Goal: Transaction & Acquisition: Purchase product/service

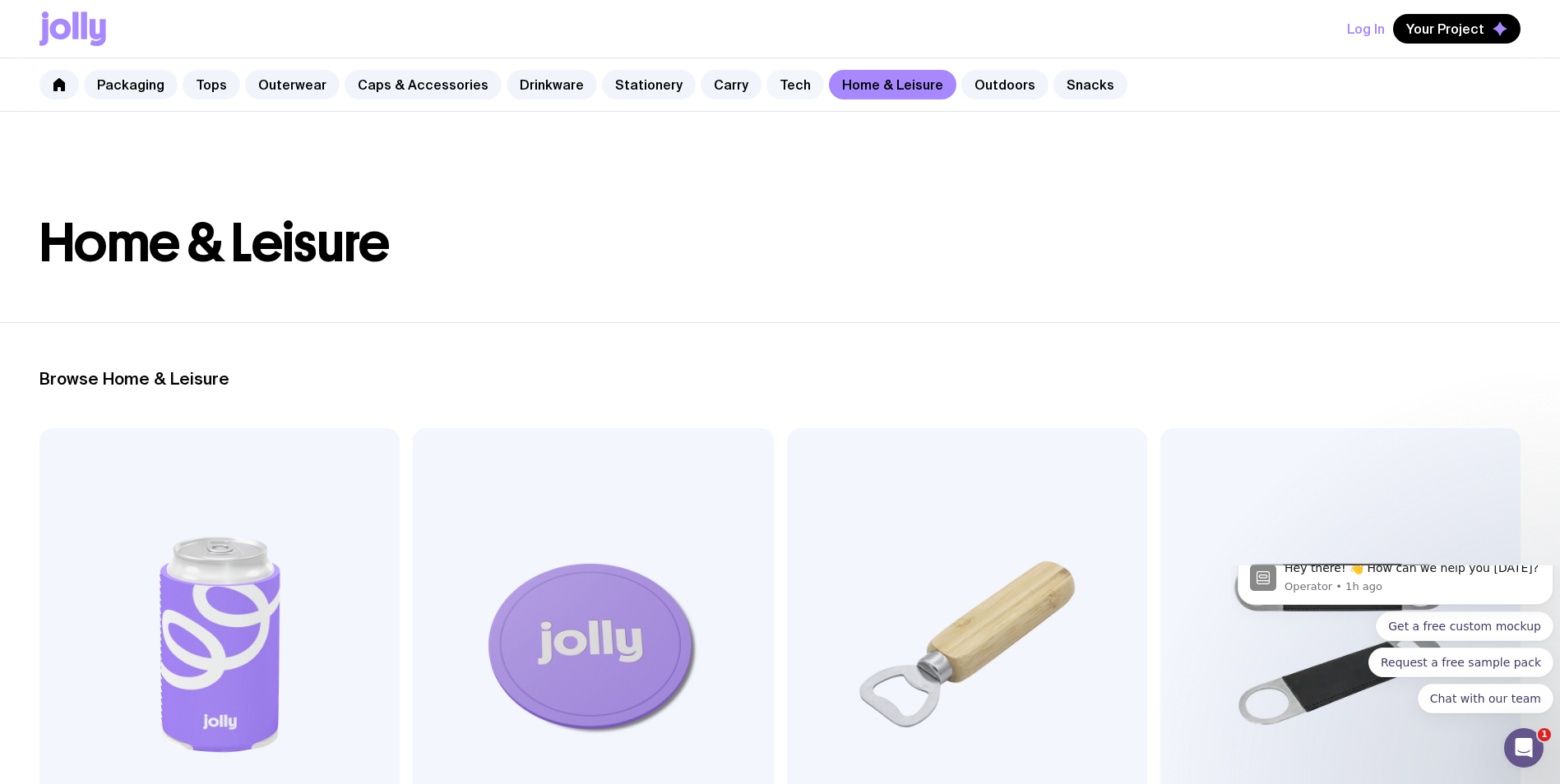
click at [768, 91] on link "Tech" at bounding box center [795, 84] width 57 height 30
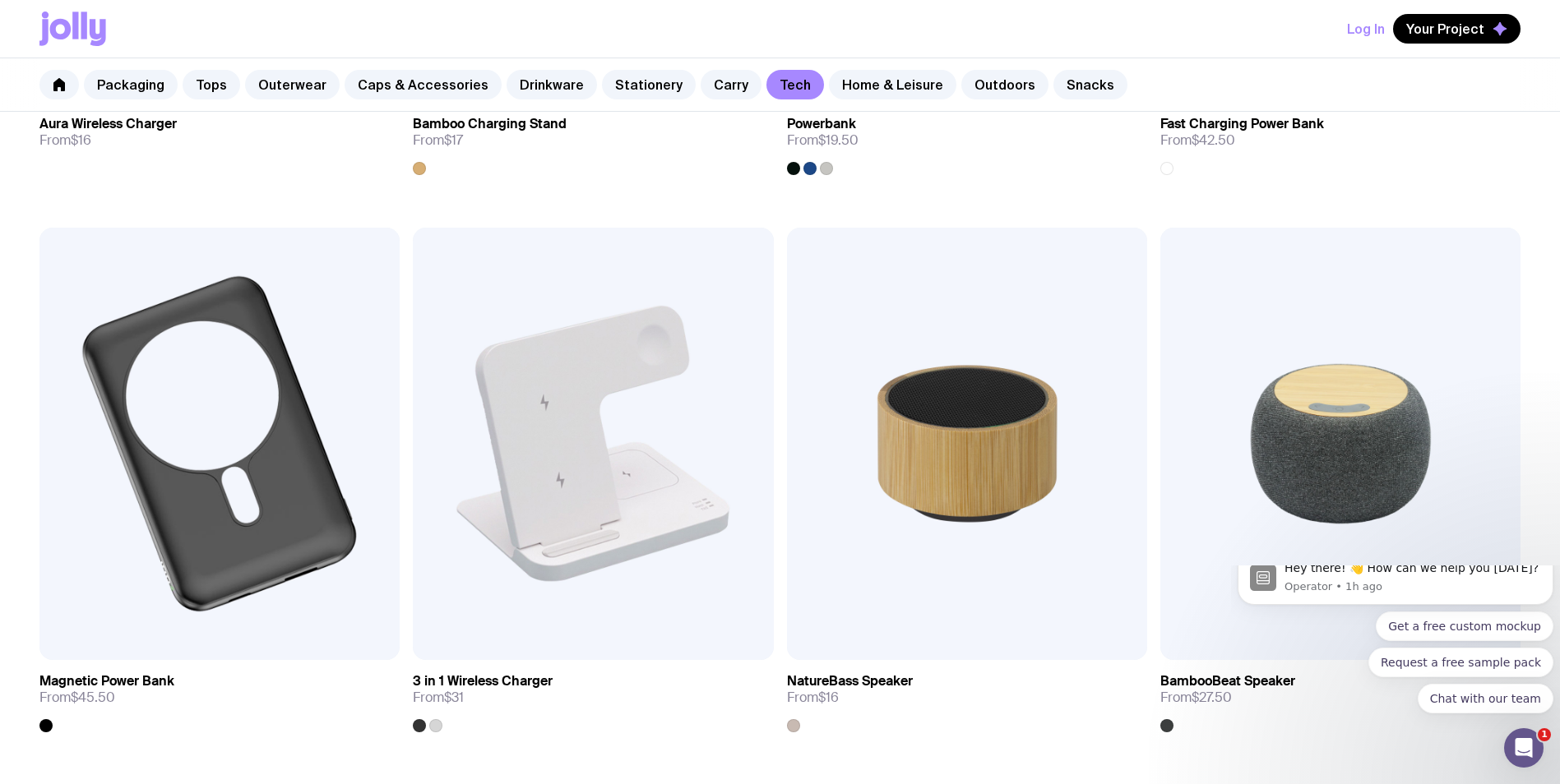
scroll to position [1479, 0]
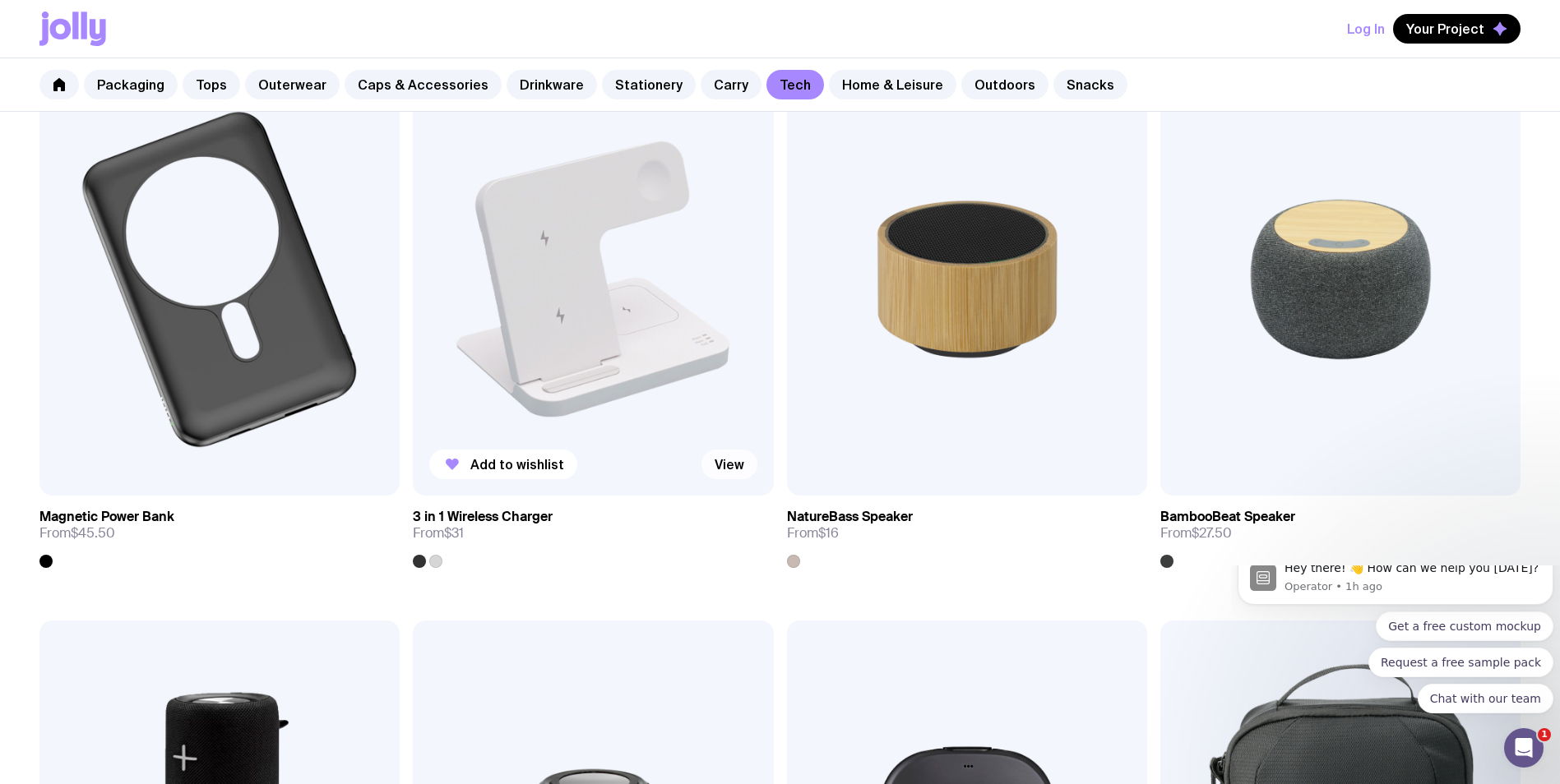
click at [717, 468] on link "View" at bounding box center [730, 465] width 56 height 30
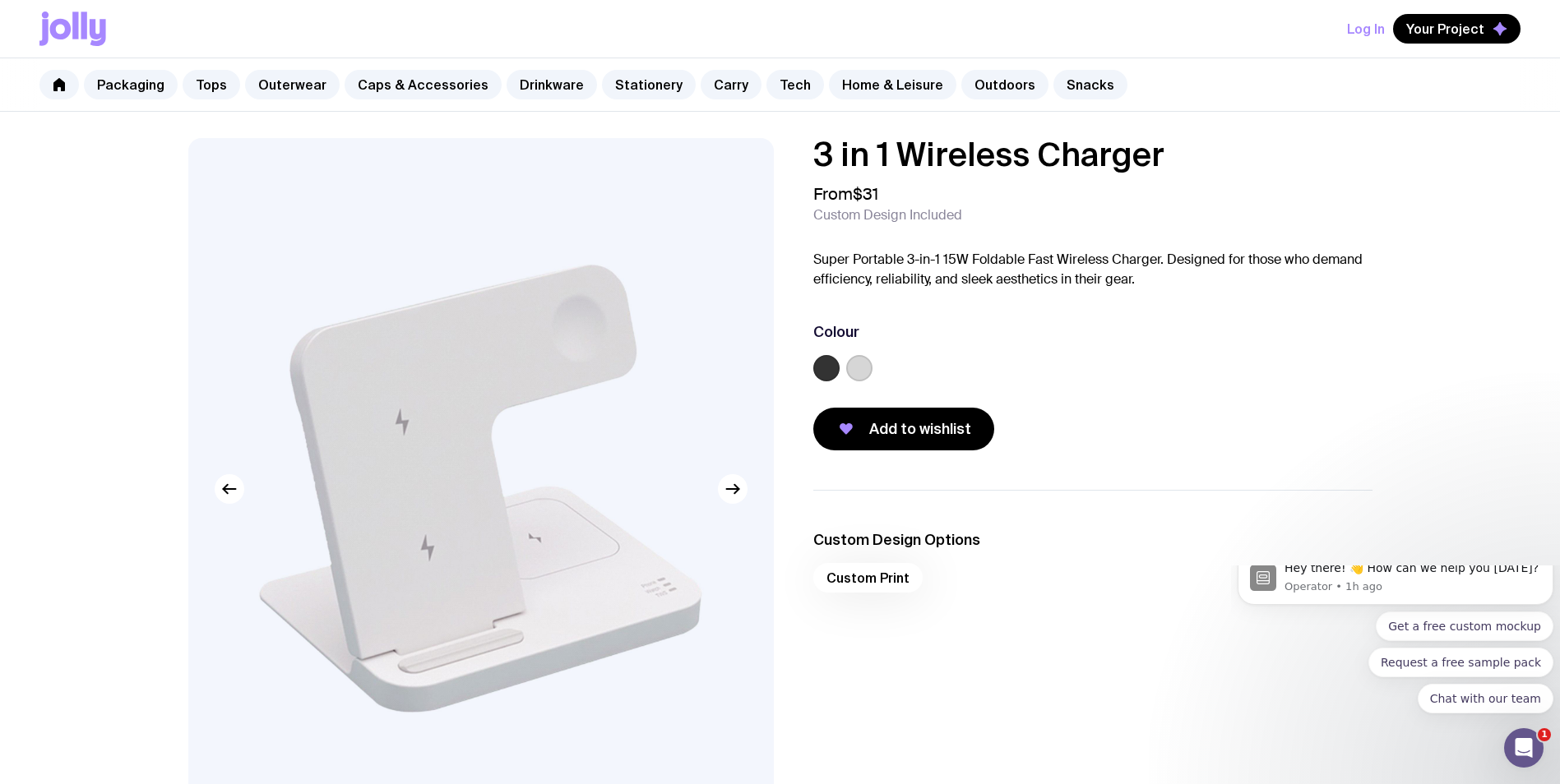
click at [859, 578] on div "Custom Print" at bounding box center [1093, 583] width 559 height 40
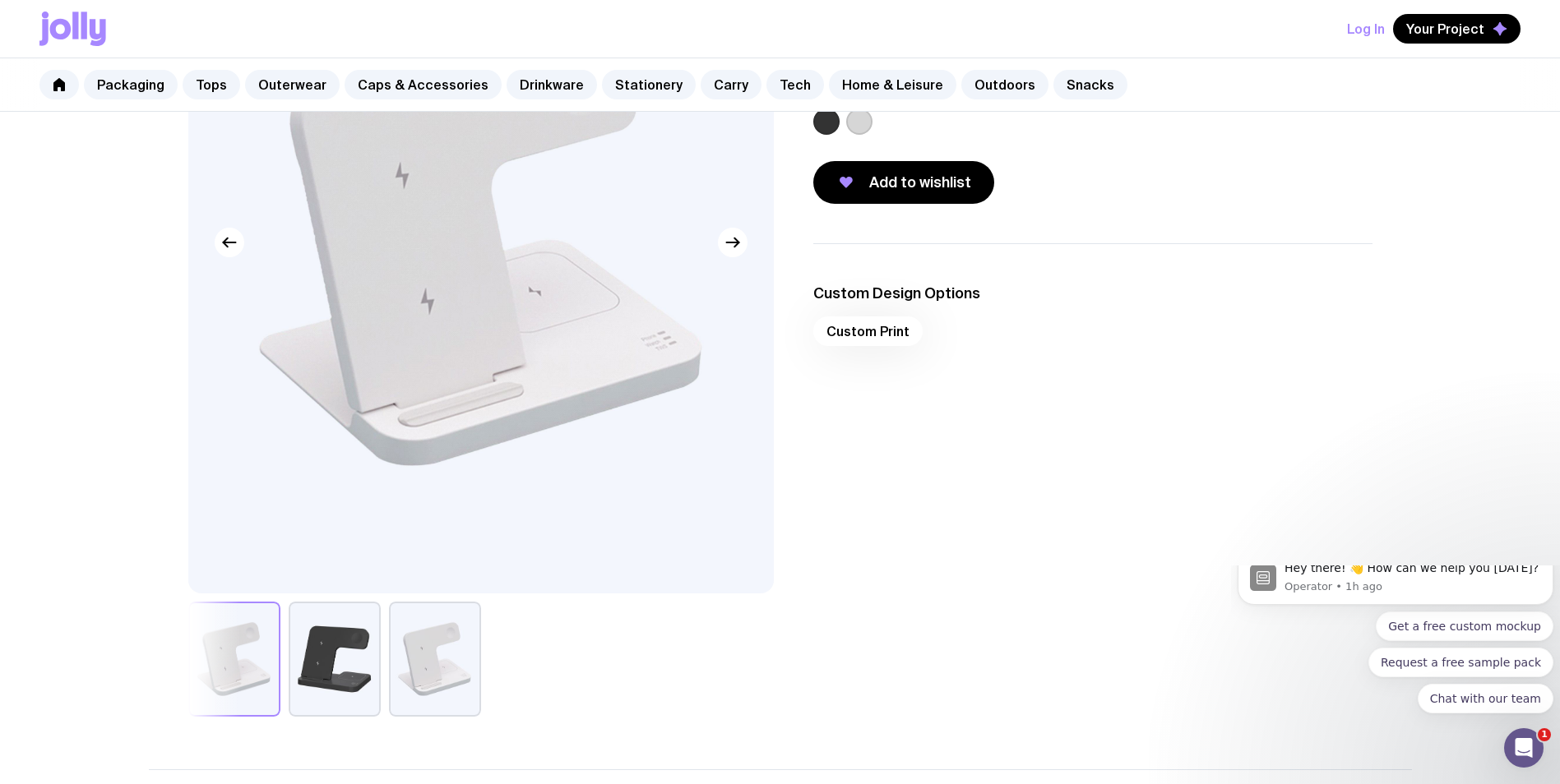
click at [870, 323] on div "Custom Print" at bounding box center [1093, 336] width 559 height 40
click at [871, 337] on div "Custom Print" at bounding box center [1093, 336] width 559 height 40
click at [317, 637] on button "button" at bounding box center [334, 659] width 92 height 115
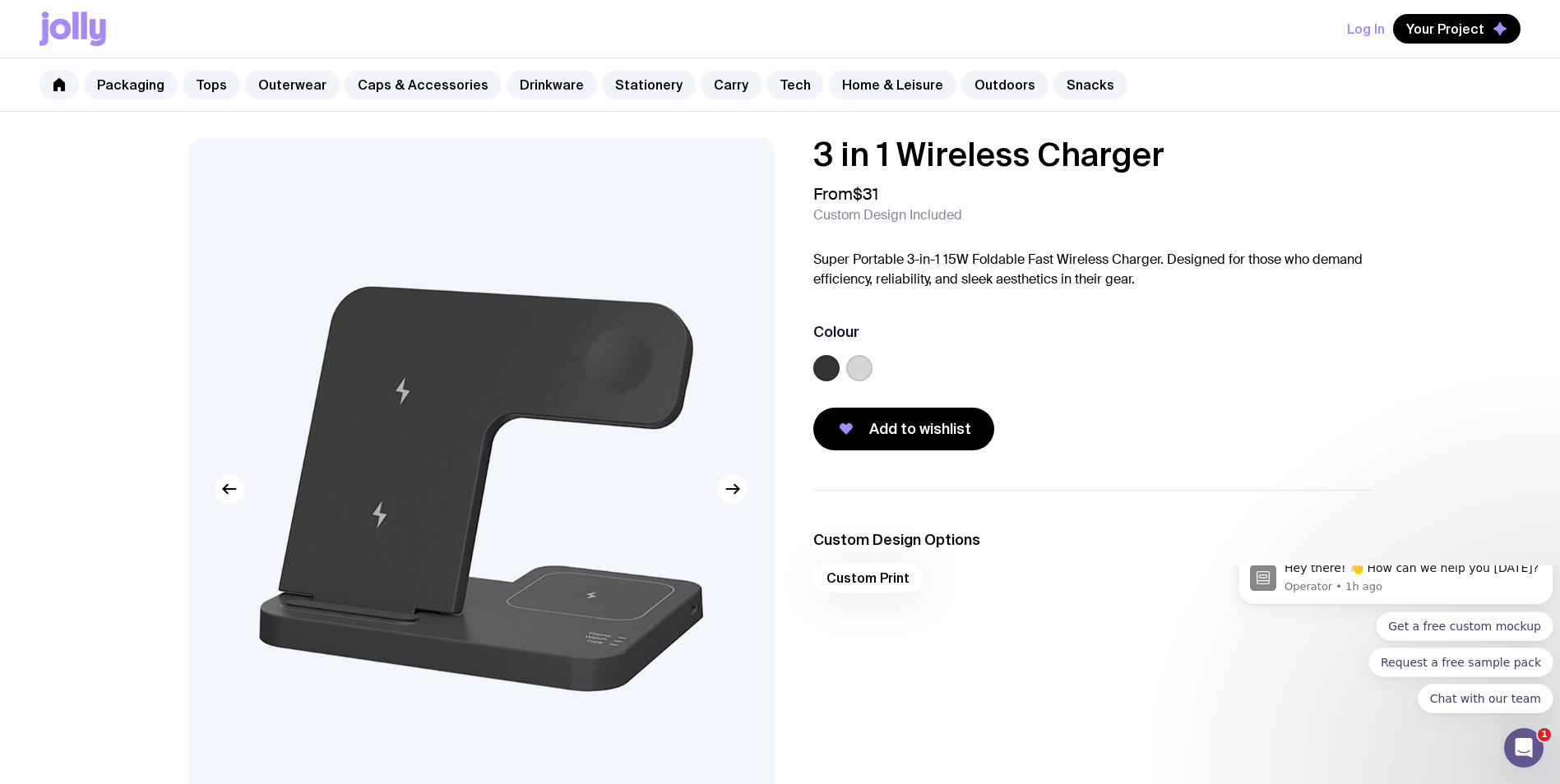
scroll to position [411, 0]
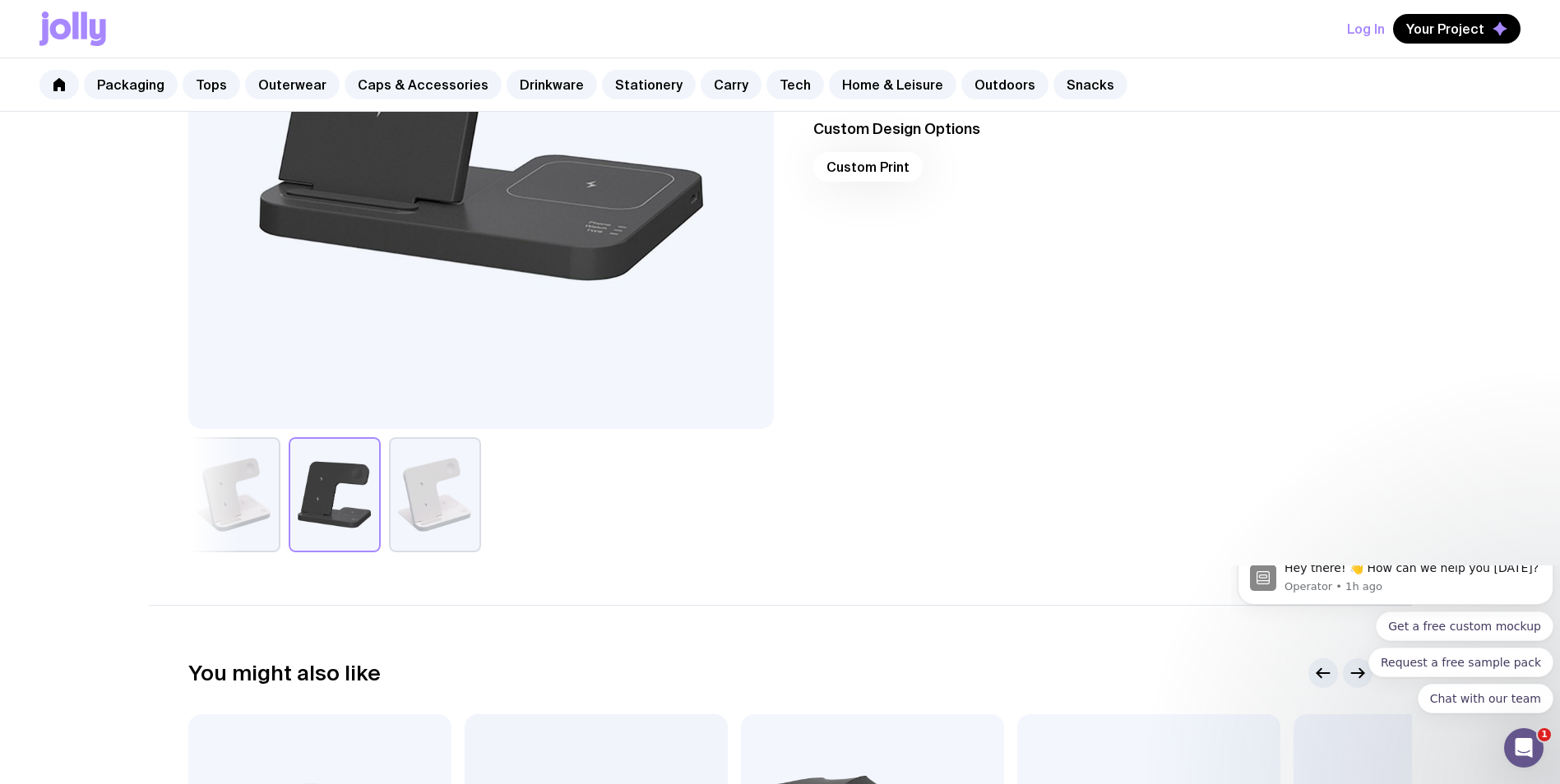
click at [468, 505] on button "button" at bounding box center [434, 495] width 92 height 115
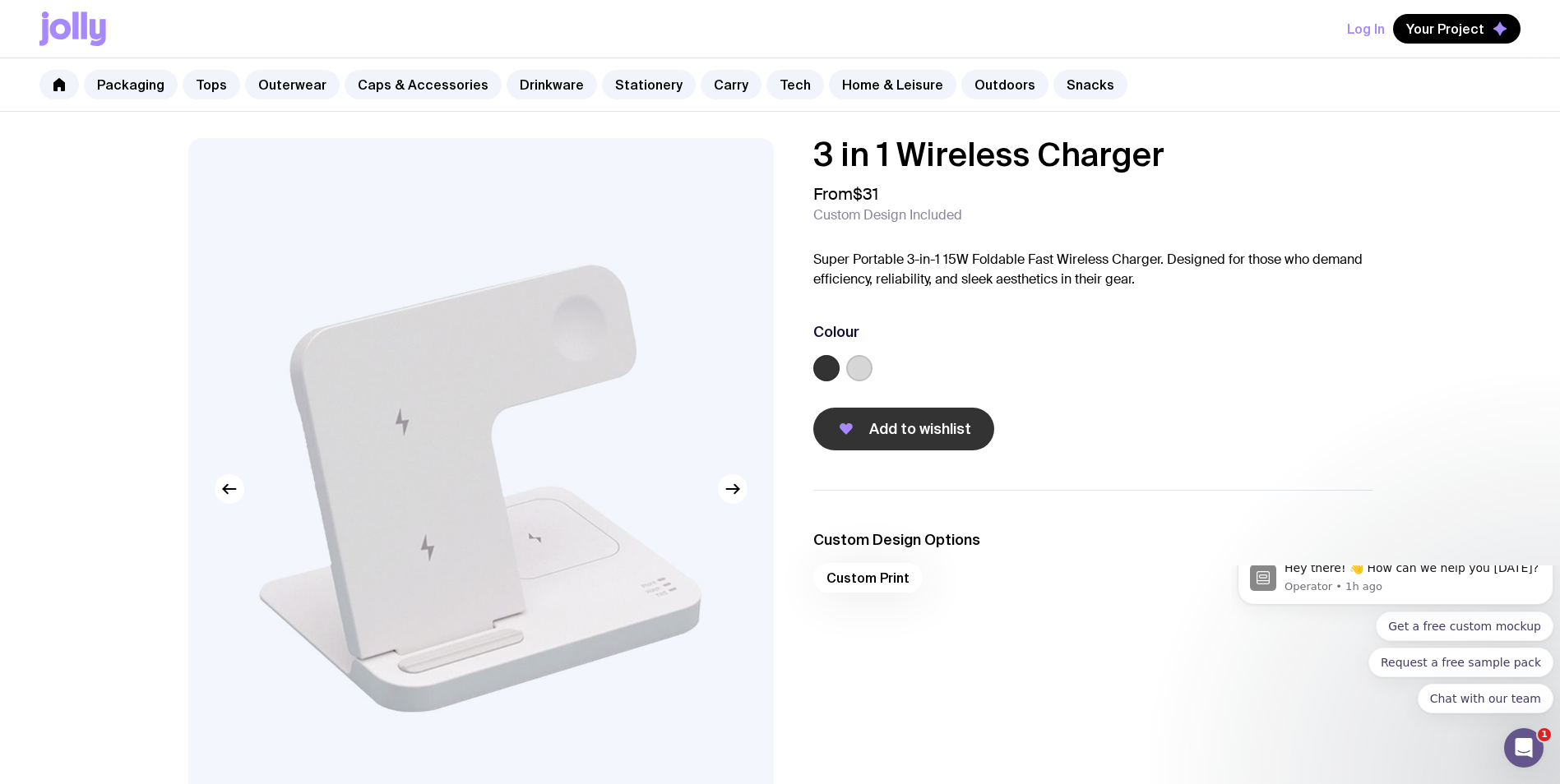
scroll to position [329, 0]
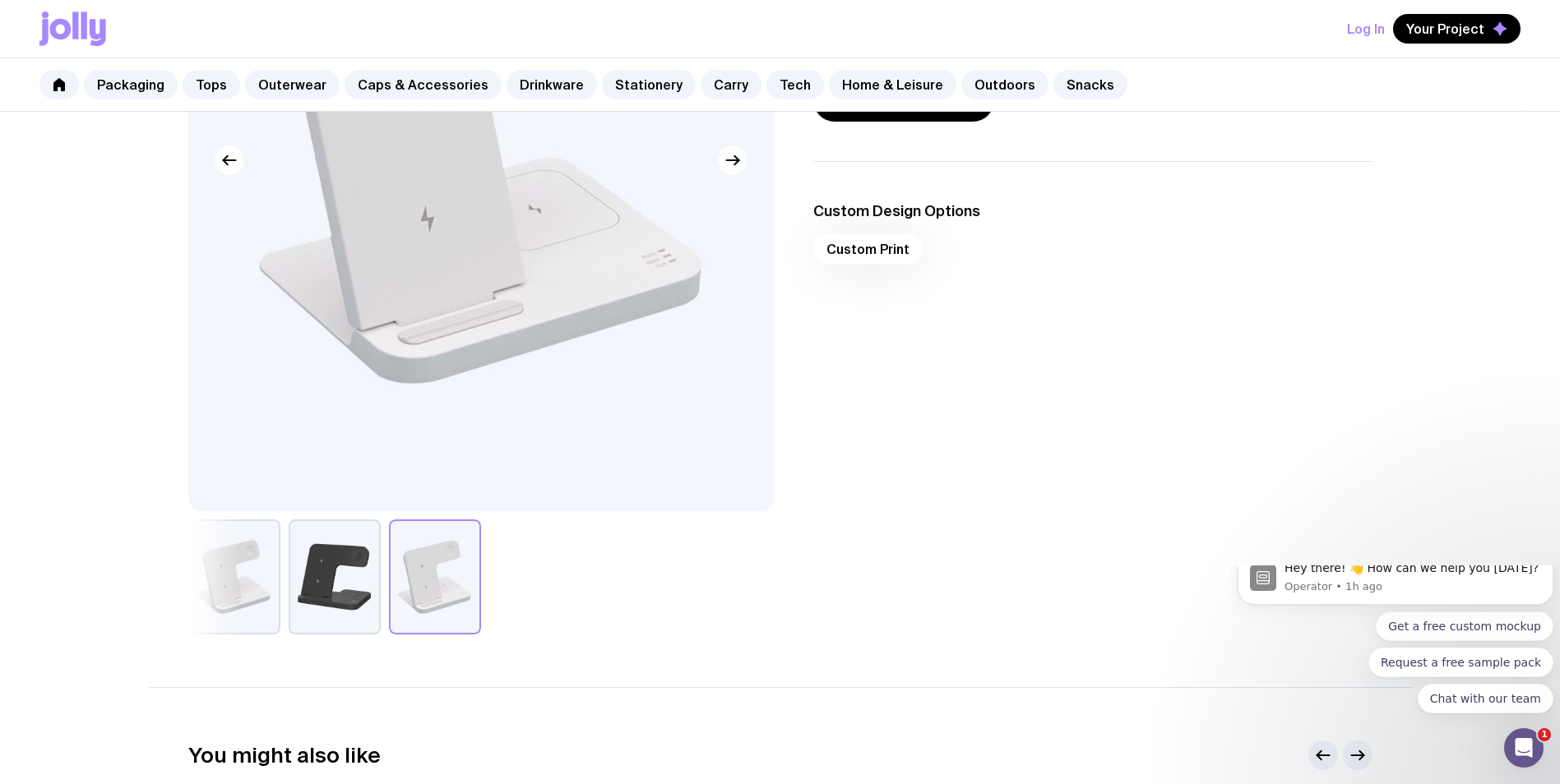
click at [208, 590] on button "button" at bounding box center [234, 577] width 92 height 115
click at [222, 577] on button "button" at bounding box center [234, 577] width 92 height 115
click at [315, 573] on button "button" at bounding box center [334, 577] width 92 height 115
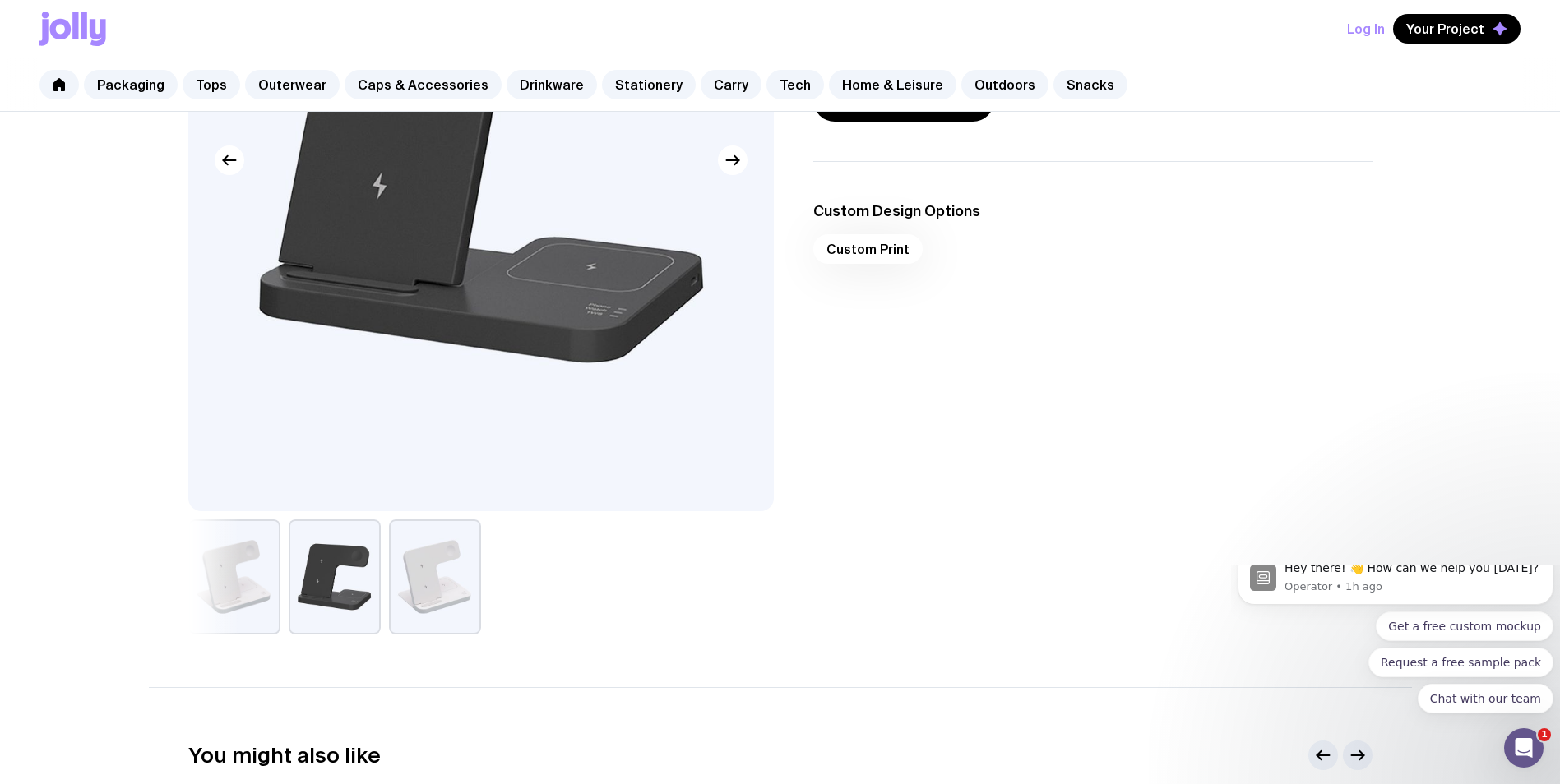
click at [224, 580] on button "button" at bounding box center [234, 577] width 92 height 115
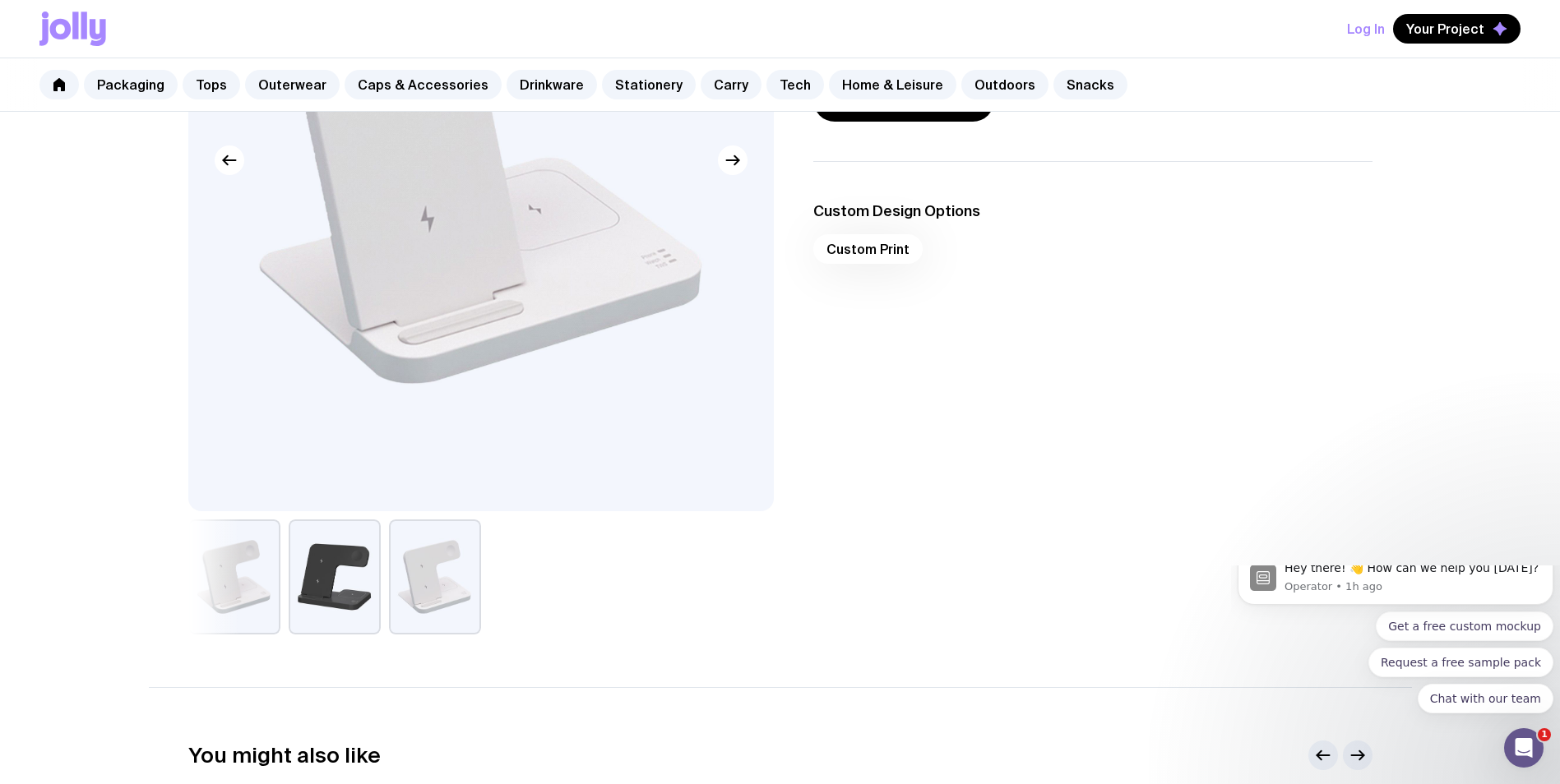
scroll to position [0, 0]
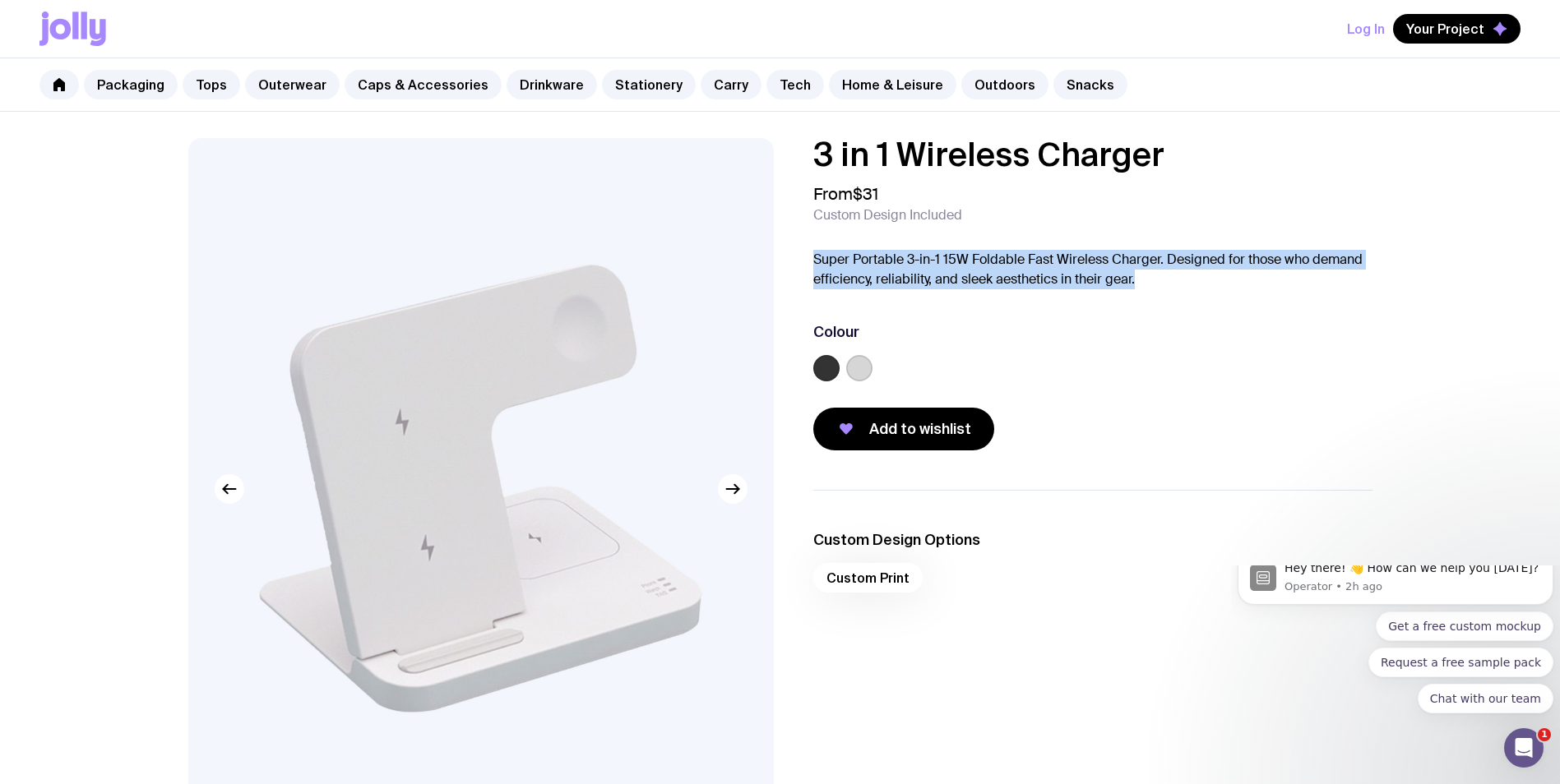
drag, startPoint x: 810, startPoint y: 258, endPoint x: 1159, endPoint y: 278, distance: 349.6
click at [1159, 278] on div "3 in 1 Wireless Charger From $31 Custom Design Included Super Portable 3-in-1 1…" at bounding box center [1080, 294] width 586 height 312
copy p "Super Portable 3-in-1 15W Foldable Fast Wireless Charger. Designed for those wh…"
